Goal: Information Seeking & Learning: Learn about a topic

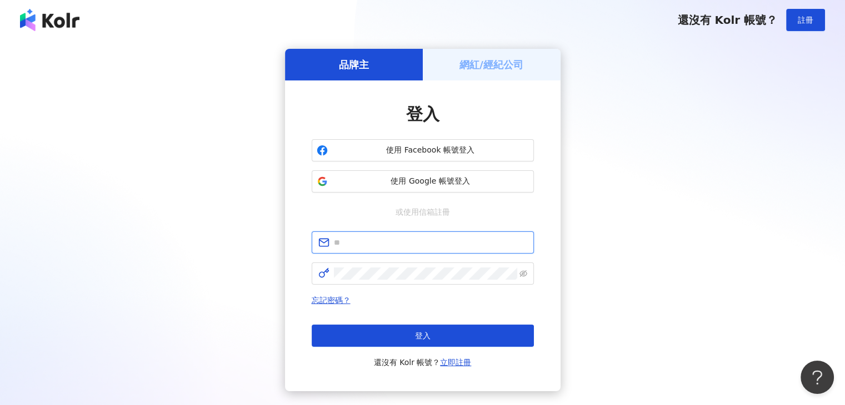
click at [375, 243] on input "text" at bounding box center [430, 243] width 193 height 12
type input "**********"
click button "登入" at bounding box center [423, 336] width 222 height 22
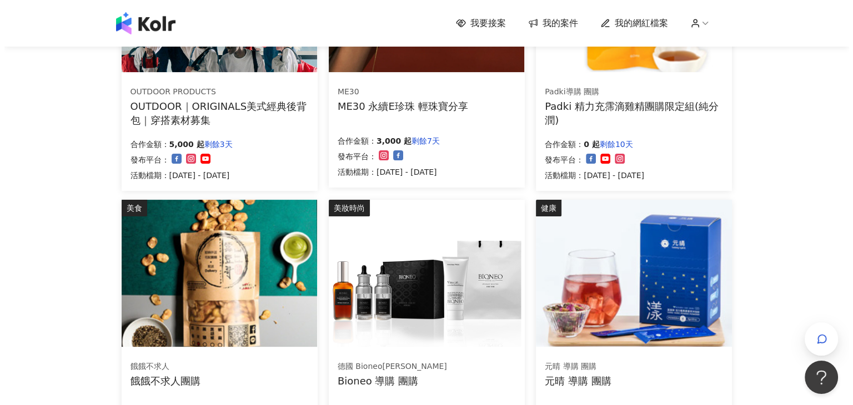
scroll to position [440, 0]
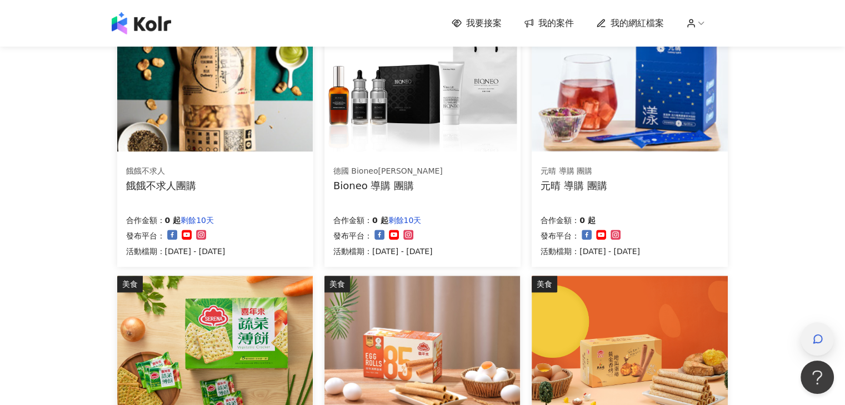
click at [822, 339] on icon "button" at bounding box center [817, 339] width 11 height 11
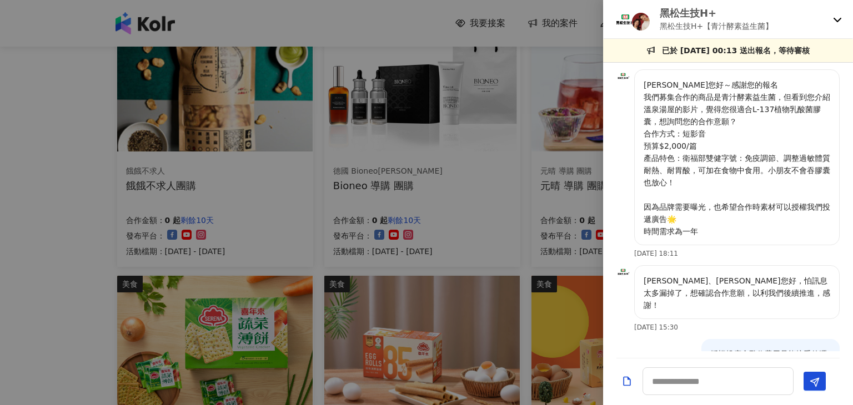
scroll to position [278, 0]
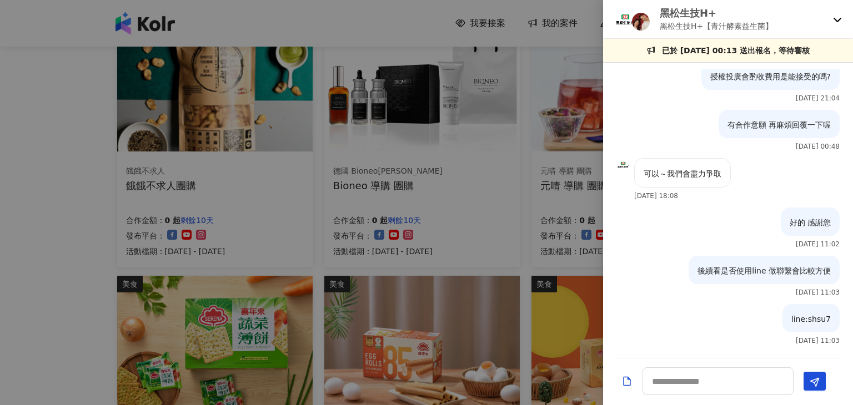
click at [841, 24] on div "黑松生技H+ 黑松生技H+【青汁酵素益生菌】" at bounding box center [728, 19] width 250 height 39
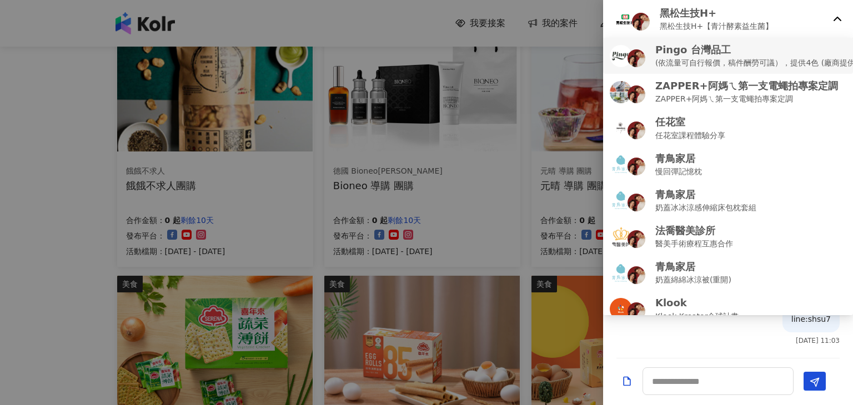
click at [677, 63] on p "(依流量可自行報價，稿件酬勞可議），提供4色 (廠商提供)" at bounding box center [756, 63] width 203 height 12
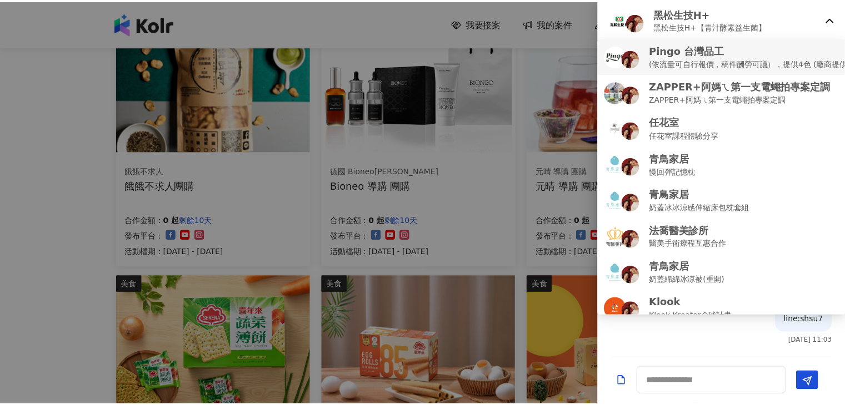
scroll to position [0, 0]
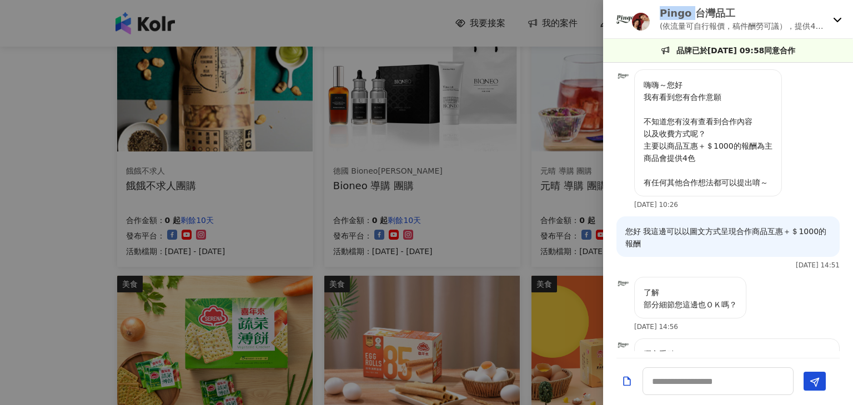
drag, startPoint x: 657, startPoint y: 13, endPoint x: 690, endPoint y: 18, distance: 33.8
click at [690, 18] on div "Pingo 台灣品工 (依流量可自行報價，稿件酬勞可議），提供4色 (廠商提供)" at bounding box center [721, 19] width 214 height 26
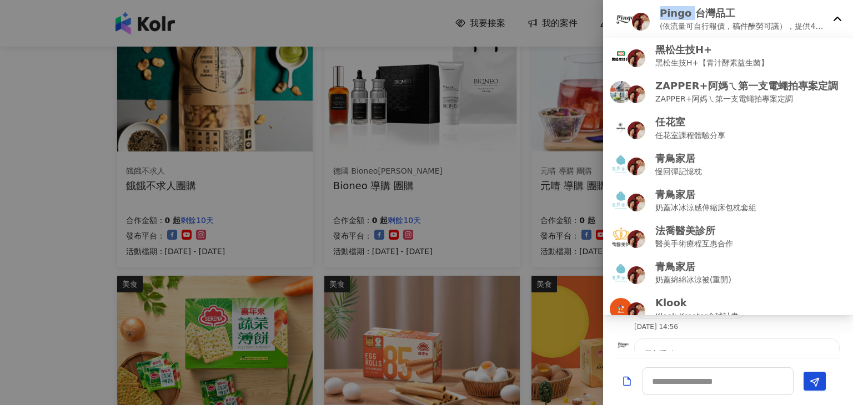
copy p "Pingo"
click at [0, 229] on div at bounding box center [426, 202] width 853 height 405
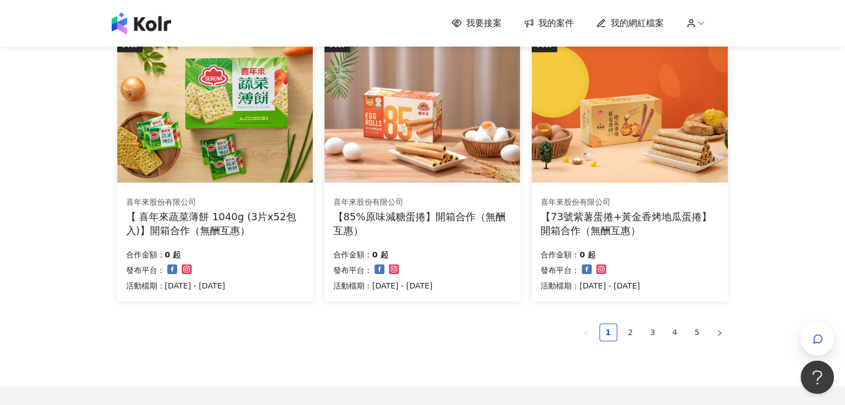
scroll to position [717, 0]
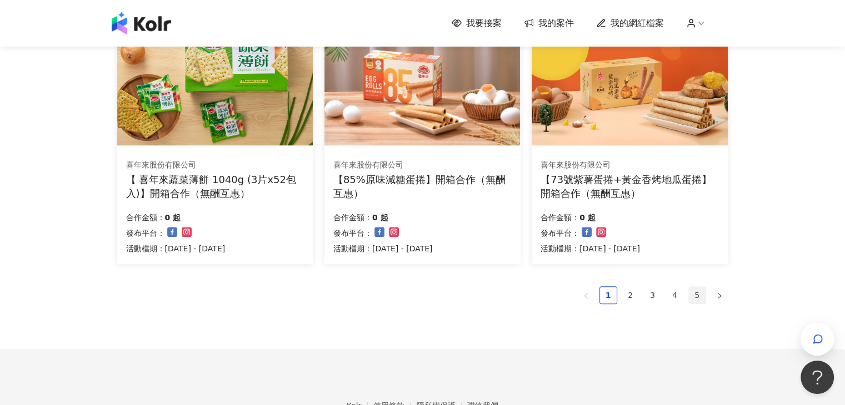
click at [702, 288] on link "5" at bounding box center [697, 295] width 17 height 17
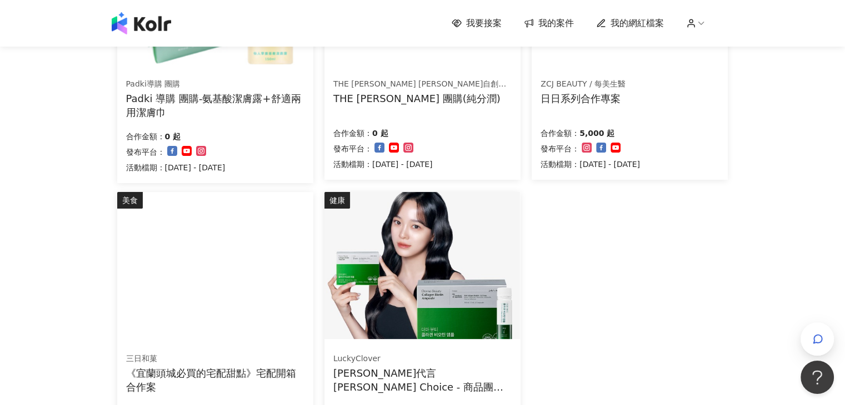
scroll to position [124, 0]
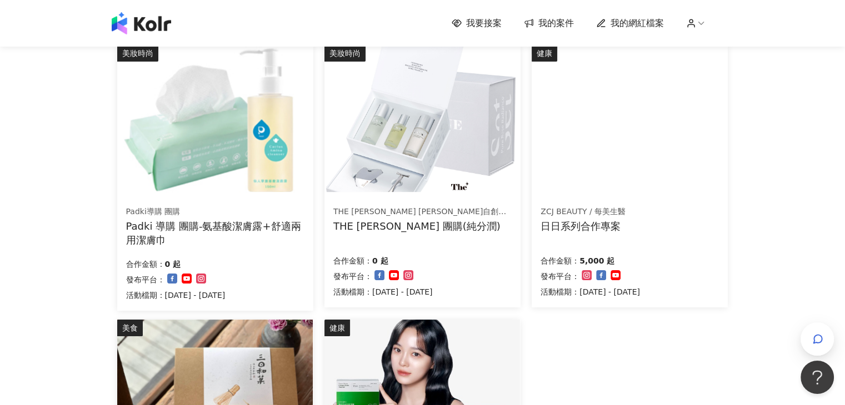
click at [246, 141] on img at bounding box center [214, 118] width 195 height 147
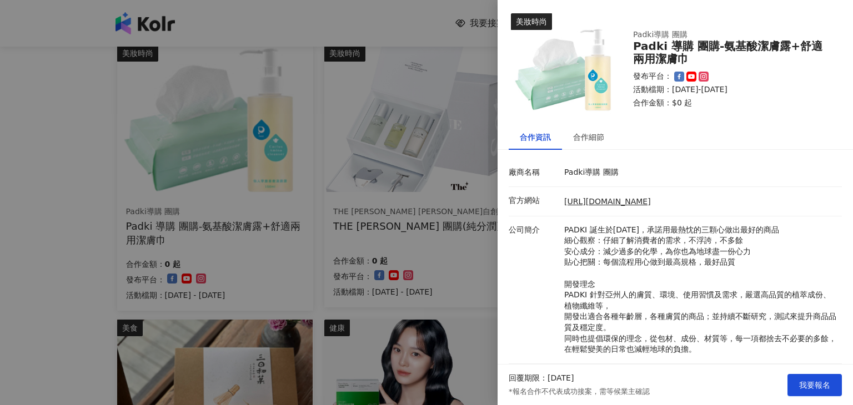
click at [455, 269] on div at bounding box center [426, 202] width 853 height 405
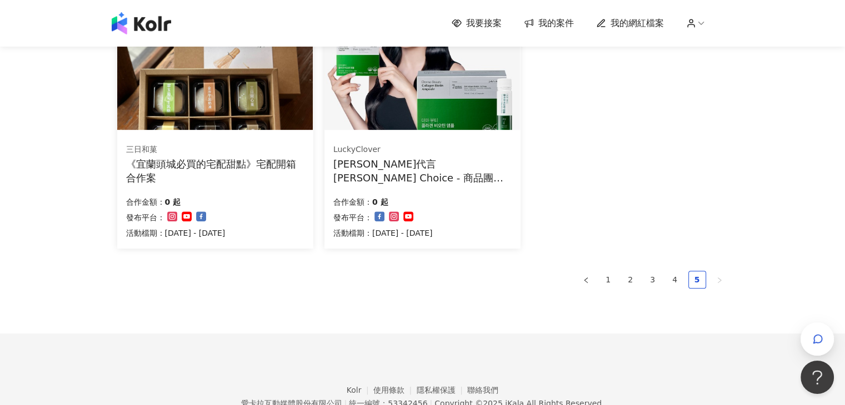
scroll to position [513, 0]
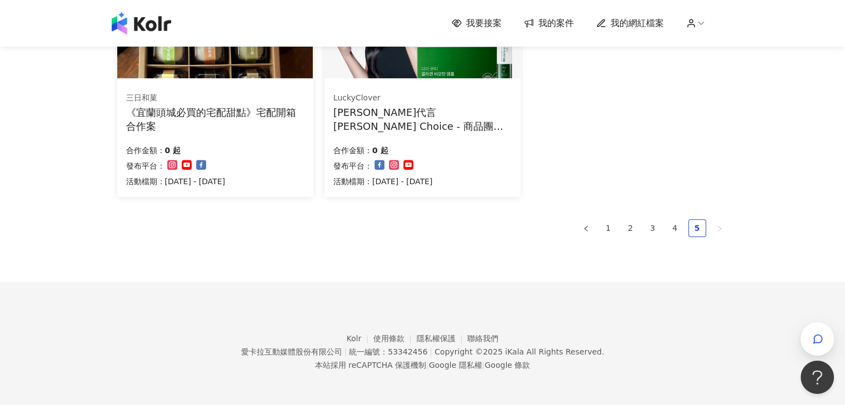
click at [683, 232] on ul "1 2 3 4 5" at bounding box center [422, 228] width 611 height 18
click at [676, 227] on link "4" at bounding box center [674, 228] width 17 height 17
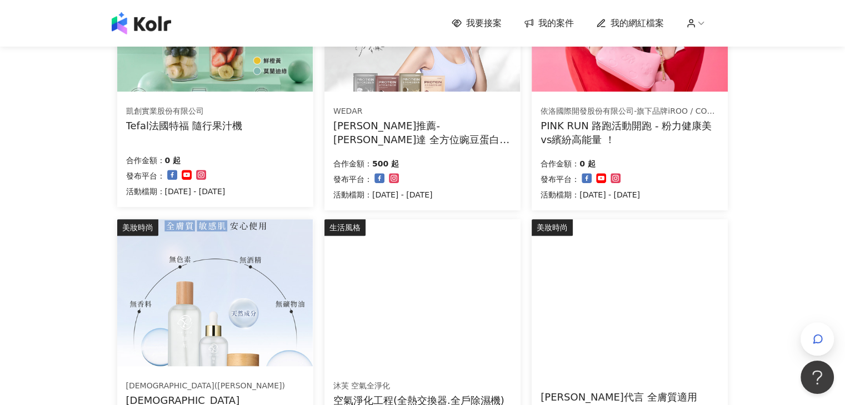
scroll to position [787, 0]
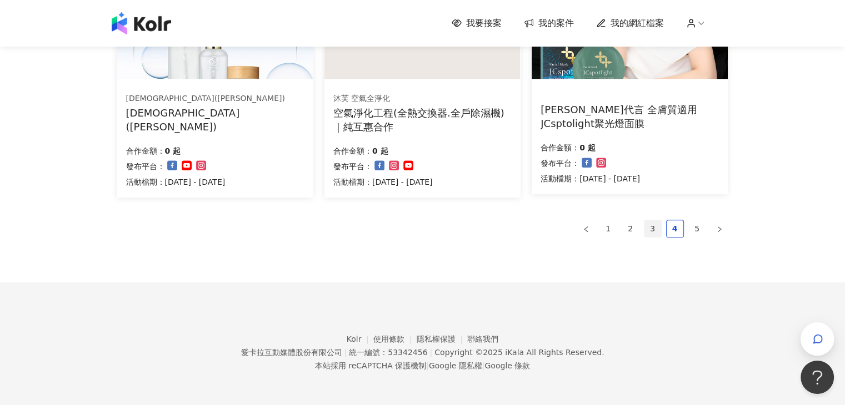
click at [656, 225] on link "3" at bounding box center [652, 228] width 17 height 17
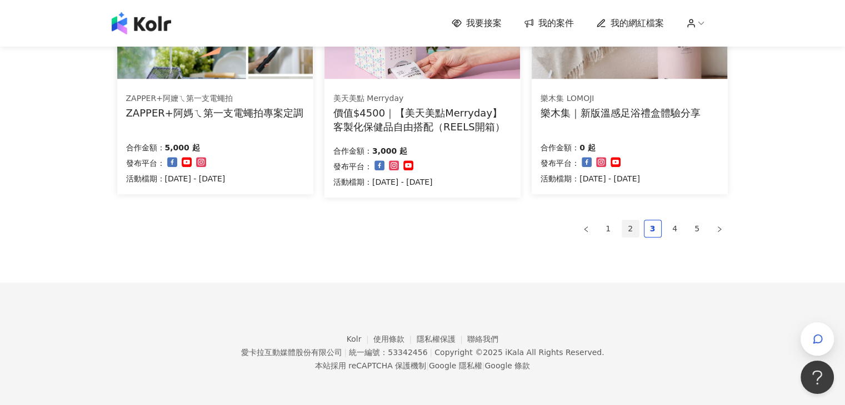
click at [634, 223] on link "2" at bounding box center [630, 228] width 17 height 17
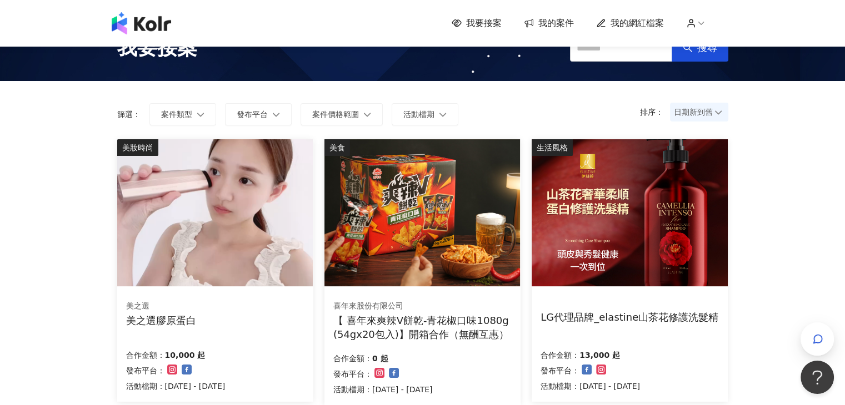
scroll to position [0, 0]
